Goal: Navigation & Orientation: Find specific page/section

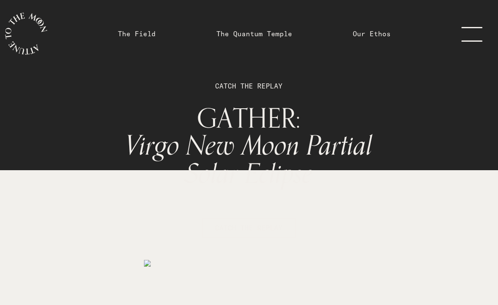
click at [475, 35] on link "menu" at bounding box center [477, 33] width 42 height 67
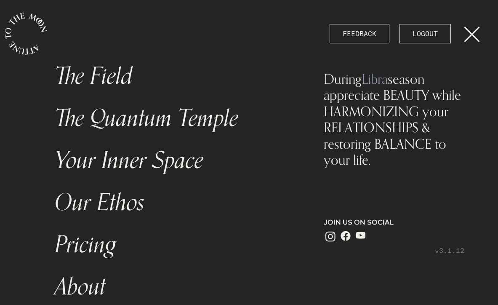
scroll to position [15, 0]
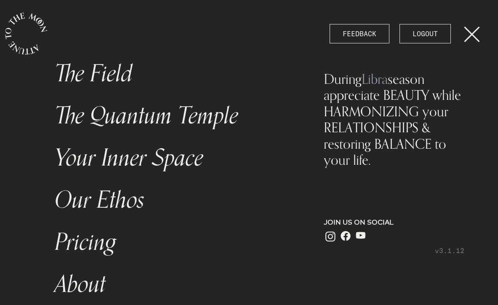
click at [163, 155] on link "Your Inner Space" at bounding box center [174, 158] width 249 height 42
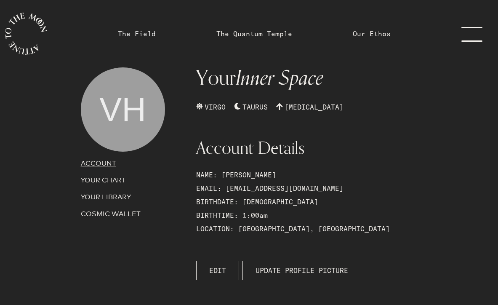
click at [137, 29] on link "The Field" at bounding box center [137, 34] width 38 height 10
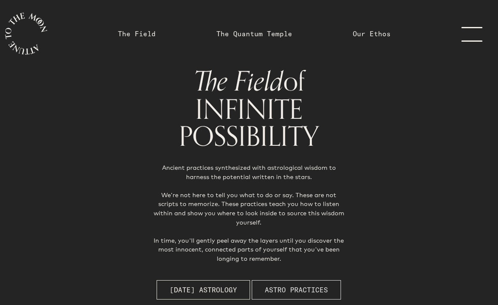
click at [305, 285] on span "Astro Practices" at bounding box center [296, 290] width 63 height 10
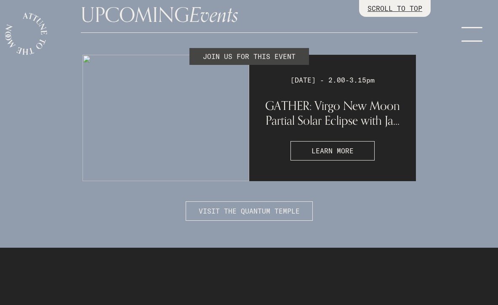
scroll to position [2414, 0]
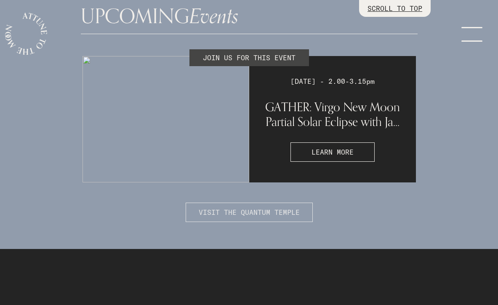
click at [246, 207] on span "VISIT THE QUANTUM TEMPLE" at bounding box center [249, 212] width 101 height 10
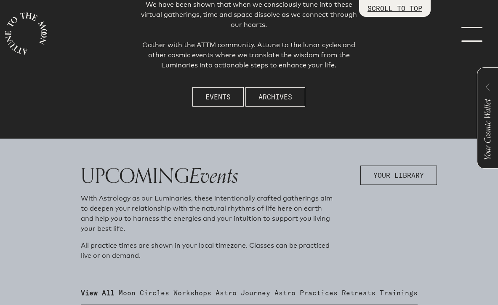
scroll to position [164, 0]
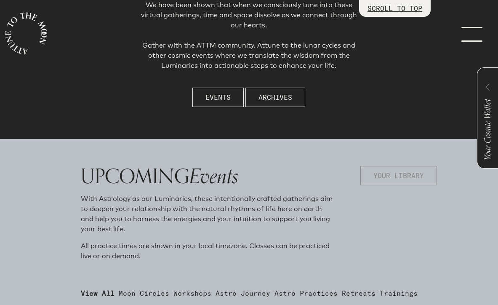
click at [413, 175] on span "YOUR LIBRARY" at bounding box center [399, 176] width 51 height 10
